Goal: Task Accomplishment & Management: Use online tool/utility

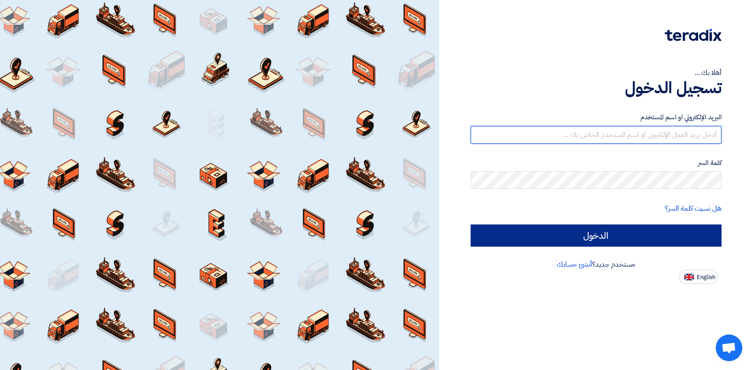
type input "[EMAIL_ADDRESS][DOMAIN_NAME]"
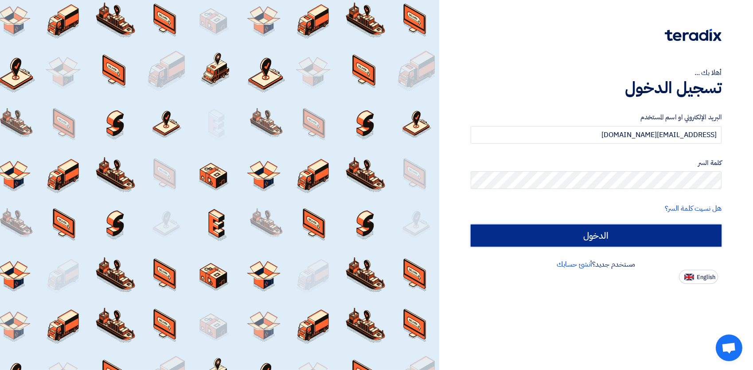
click at [617, 236] on input "الدخول" at bounding box center [596, 235] width 251 height 22
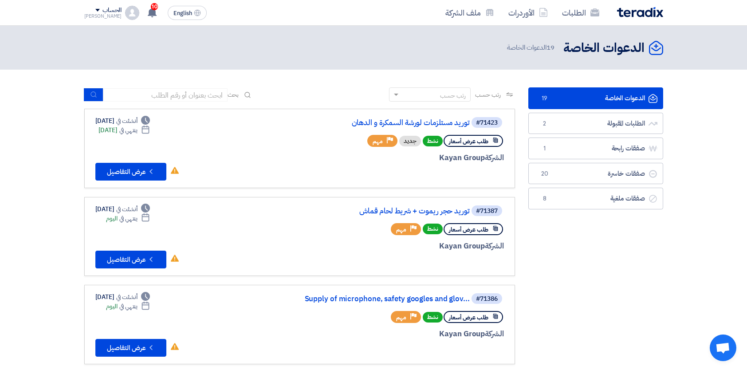
click at [579, 99] on link "الدعوات الخاصة الدعوات الخاصة 19" at bounding box center [595, 98] width 135 height 22
click at [589, 119] on link "الطلبات المقبولة الطلبات المقبولة 2" at bounding box center [595, 124] width 135 height 22
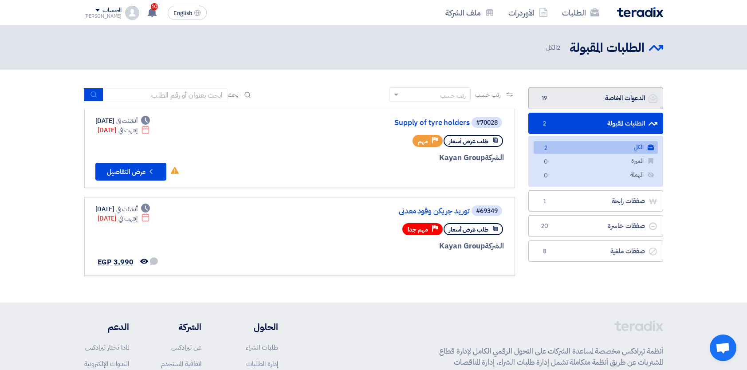
click at [559, 100] on link "الدعوات الخاصة الدعوات الخاصة 19" at bounding box center [595, 98] width 135 height 22
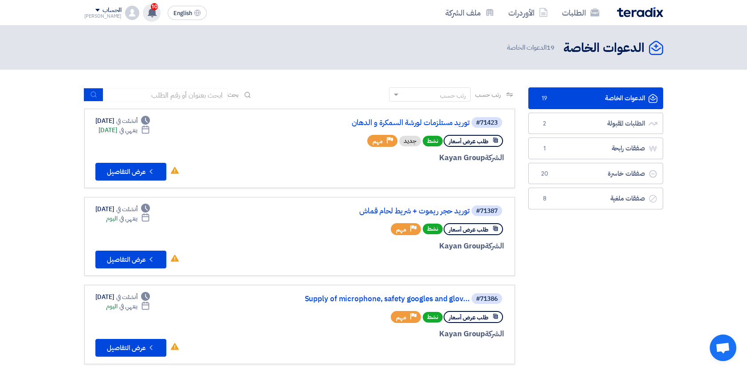
click at [147, 16] on icon at bounding box center [152, 13] width 10 height 10
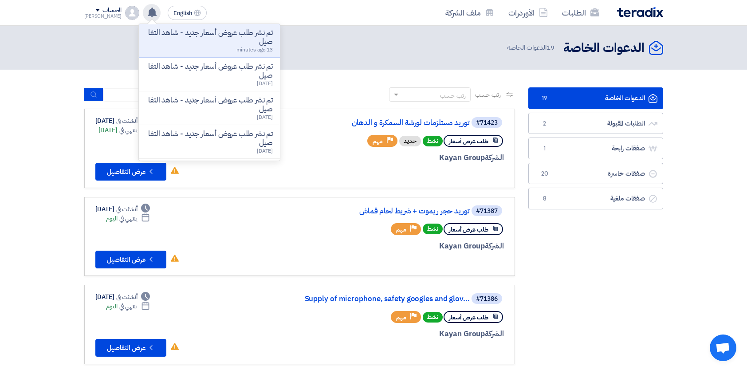
click at [148, 10] on use at bounding box center [152, 13] width 9 height 10
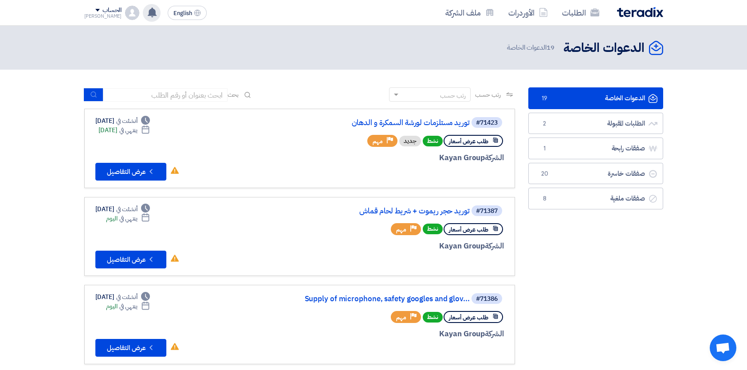
click at [148, 10] on use at bounding box center [152, 13] width 9 height 10
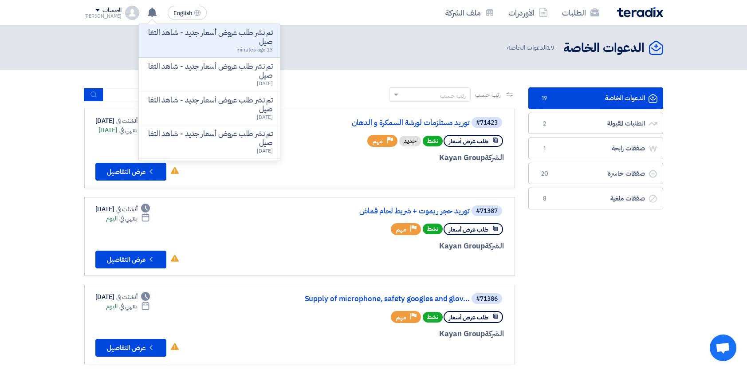
click at [79, 31] on header "الدعوات الخاصة الدعوات الخاصة 19 الدعوات الخاصة" at bounding box center [373, 48] width 747 height 44
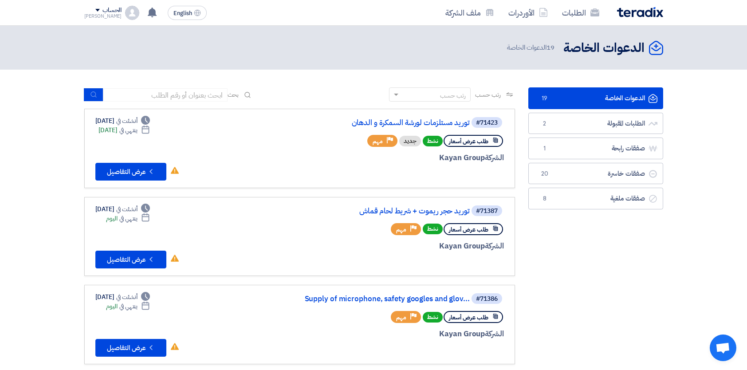
click at [706, 34] on header "الدعوات الخاصة الدعوات الخاصة 19 الدعوات الخاصة" at bounding box center [373, 48] width 747 height 44
drag, startPoint x: 706, startPoint y: 34, endPoint x: 350, endPoint y: 52, distance: 356.1
click at [350, 52] on header "الدعوات الخاصة الدعوات الخاصة 19 الدعوات الخاصة" at bounding box center [373, 48] width 747 height 44
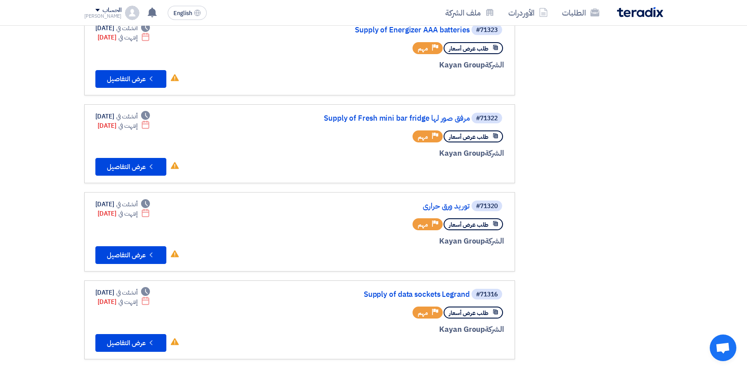
scroll to position [798, 0]
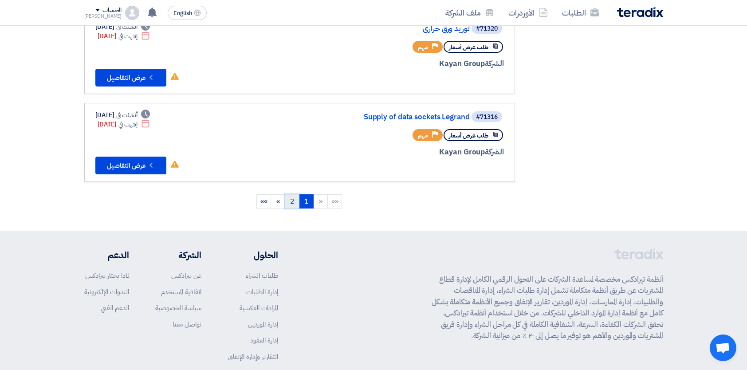
click at [293, 196] on link "2" at bounding box center [292, 201] width 15 height 14
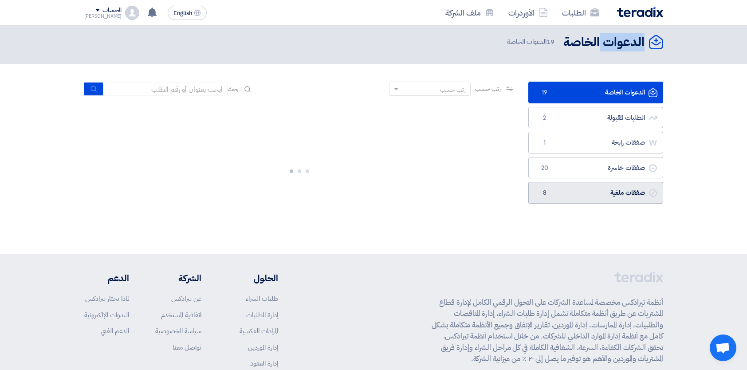
scroll to position [0, 0]
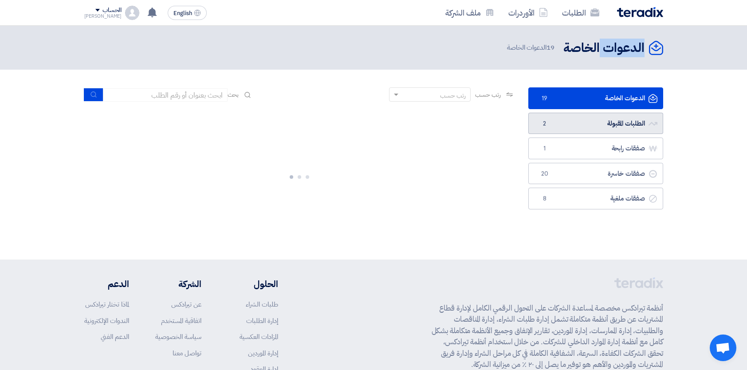
click at [564, 118] on link "الطلبات المقبولة الطلبات المقبولة 2" at bounding box center [595, 124] width 135 height 22
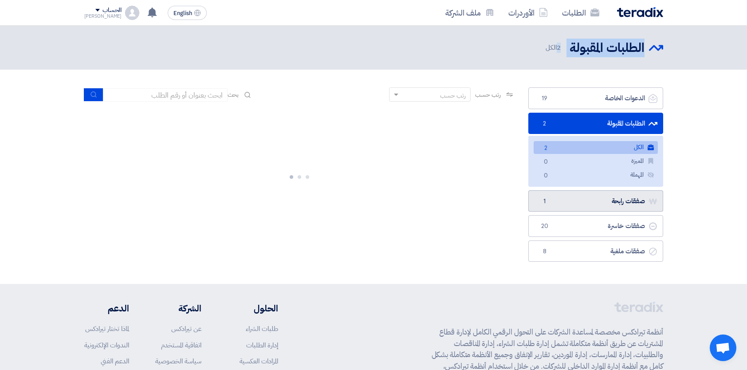
click at [577, 205] on link "صفقات رابحة صفقات رابحة 1" at bounding box center [595, 201] width 135 height 22
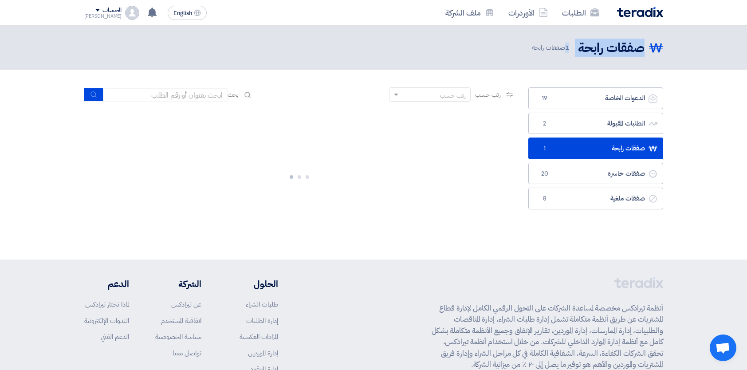
click at [607, 151] on link "صفقات رابحة صفقات رابحة 1" at bounding box center [595, 148] width 135 height 22
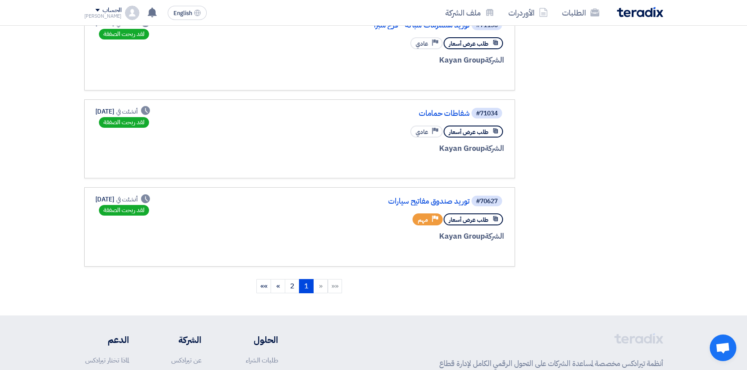
scroll to position [621, 0]
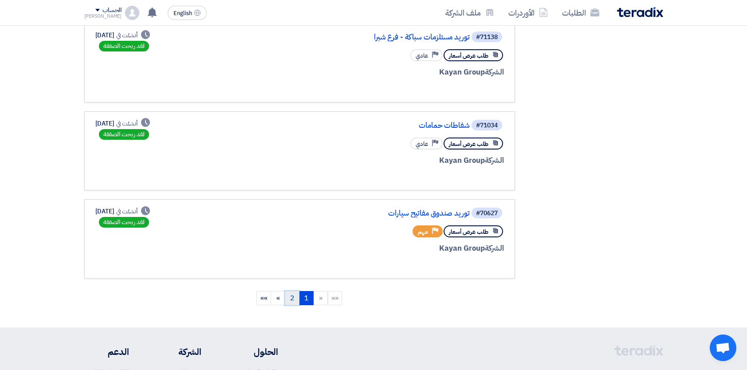
click at [298, 291] on link "2" at bounding box center [292, 298] width 15 height 14
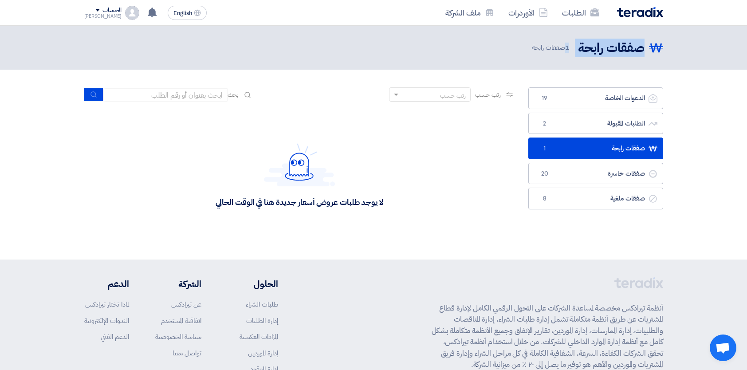
click at [622, 148] on link "صفقات رابحة صفقات رابحة 1" at bounding box center [595, 148] width 135 height 22
click at [605, 149] on link "صفقات رابحة صفقات رابحة 1" at bounding box center [595, 148] width 135 height 22
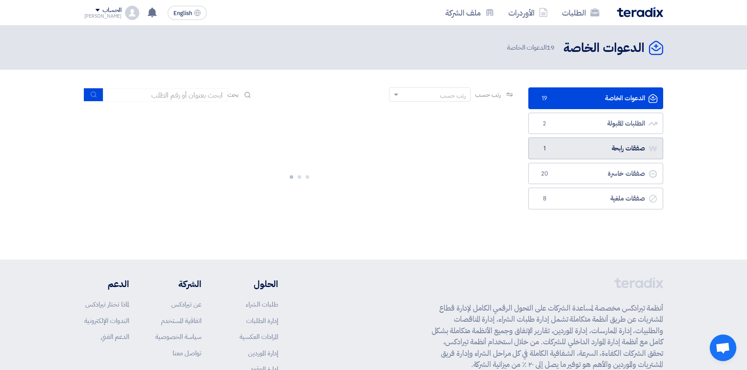
click at [608, 144] on link "صفقات رابحة صفقات رابحة 1" at bounding box center [595, 148] width 135 height 22
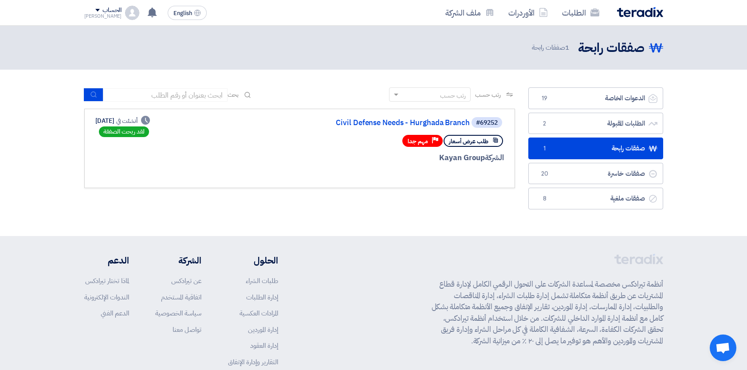
click at [295, 168] on div at bounding box center [396, 174] width 213 height 12
